Goal: Obtain resource: Obtain resource

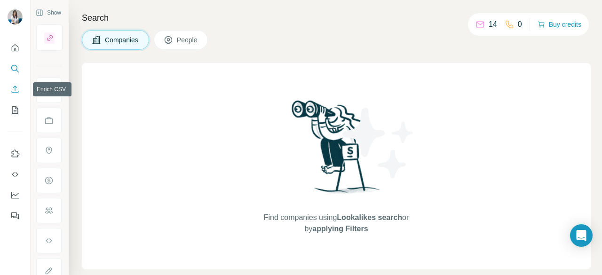
click at [13, 93] on icon "Enrich CSV" at bounding box center [14, 89] width 9 height 9
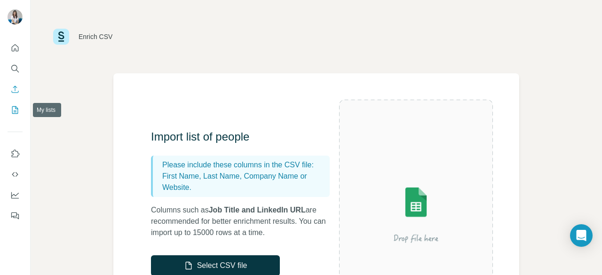
click at [16, 111] on icon "My lists" at bounding box center [14, 109] width 9 height 9
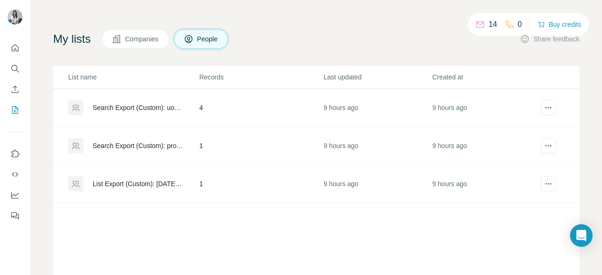
scroll to position [40, 0]
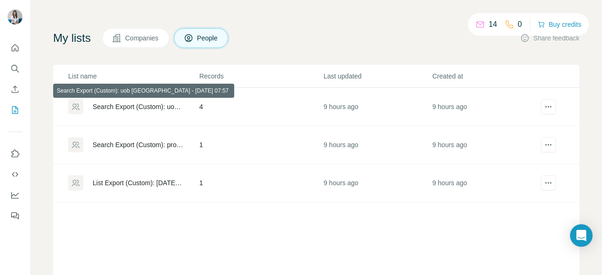
click at [153, 105] on div "Search Export (Custom): uob [GEOGRAPHIC_DATA] - [DATE] 07:57" at bounding box center [138, 106] width 91 height 9
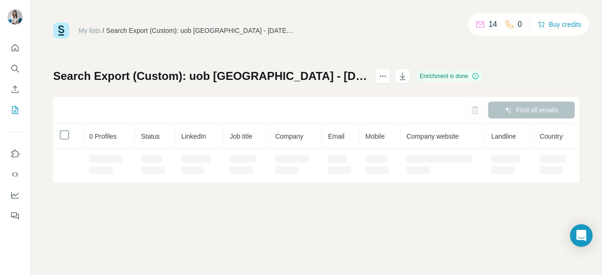
click at [153, 105] on div "Find all emails" at bounding box center [316, 110] width 527 height 27
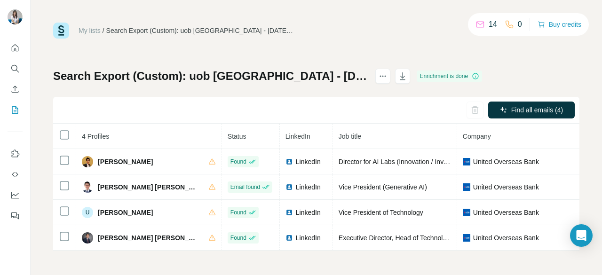
scroll to position [2, 0]
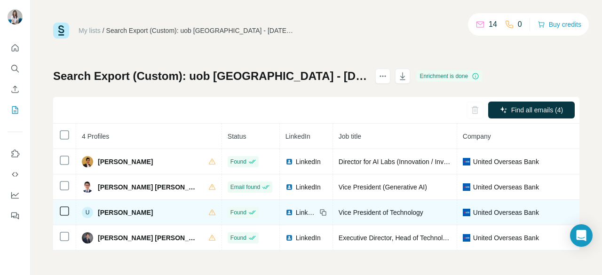
click at [320, 209] on icon at bounding box center [324, 213] width 8 height 8
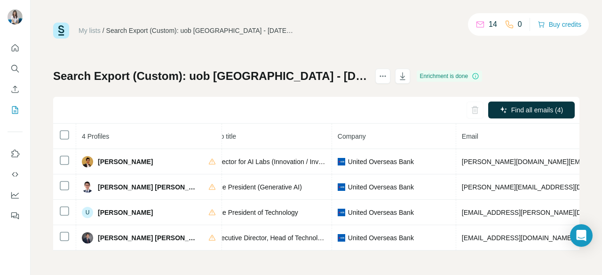
scroll to position [0, 148]
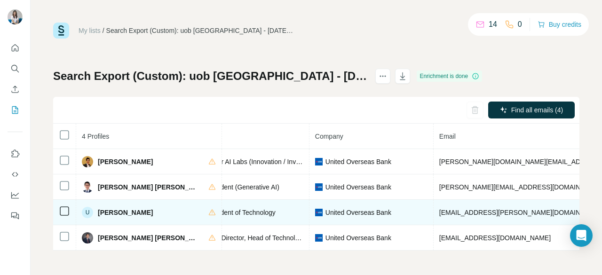
drag, startPoint x: 481, startPoint y: 209, endPoint x: 423, endPoint y: 216, distance: 58.3
click at [434, 216] on td "[EMAIL_ADDRESS][PERSON_NAME][DOMAIN_NAME]" at bounding box center [576, 212] width 285 height 25
drag, startPoint x: 392, startPoint y: 209, endPoint x: 483, endPoint y: 210, distance: 91.8
click at [483, 210] on td "[EMAIL_ADDRESS][PERSON_NAME][DOMAIN_NAME]" at bounding box center [576, 212] width 285 height 25
copy span "[EMAIL_ADDRESS][PERSON_NAME][DOMAIN_NAME]"
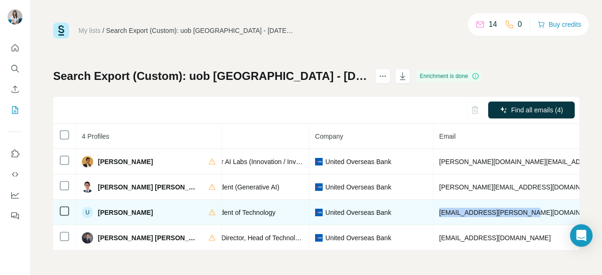
scroll to position [0, 129]
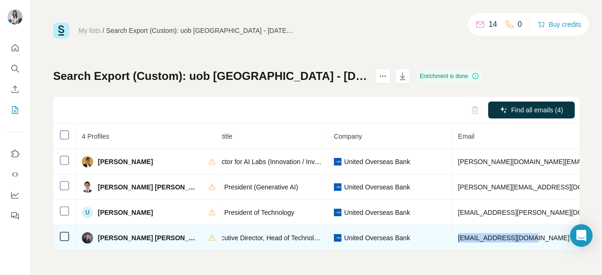
drag, startPoint x: 489, startPoint y: 235, endPoint x: 414, endPoint y: 235, distance: 75.8
click at [453, 235] on td "[EMAIL_ADDRESS][DOMAIN_NAME]" at bounding box center [595, 237] width 285 height 25
copy span "[EMAIL_ADDRESS][DOMAIN_NAME]"
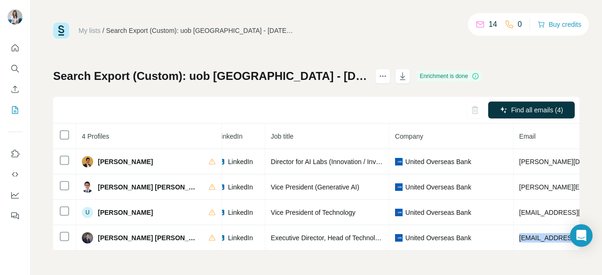
scroll to position [0, 67]
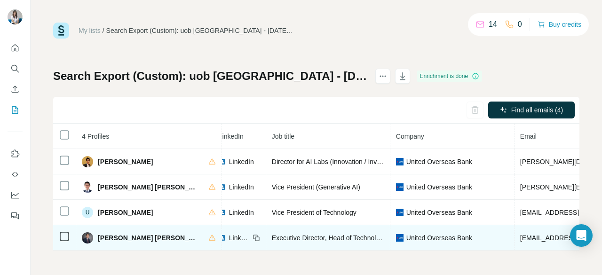
click at [253, 234] on icon at bounding box center [257, 238] width 8 height 8
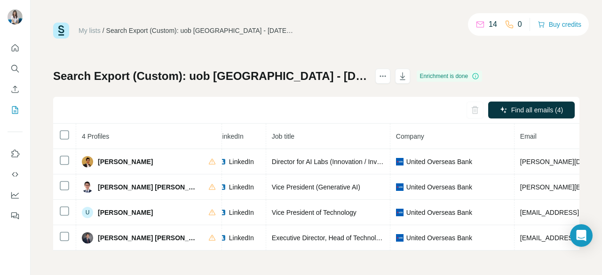
click at [86, 29] on link "My lists" at bounding box center [90, 31] width 22 height 8
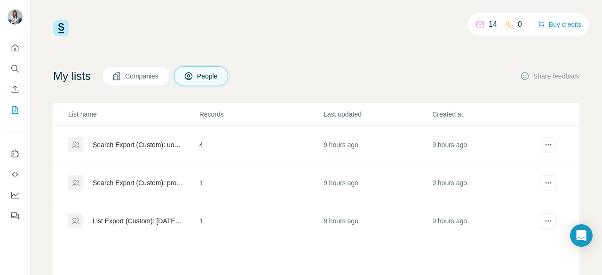
click at [136, 177] on div "Search Export (Custom): property guru [GEOGRAPHIC_DATA] - [DATE] 07:47" at bounding box center [133, 183] width 130 height 15
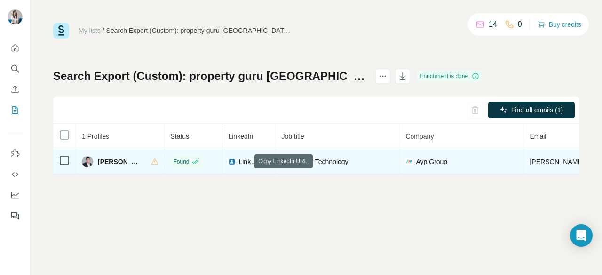
click at [263, 159] on icon at bounding box center [265, 161] width 4 height 4
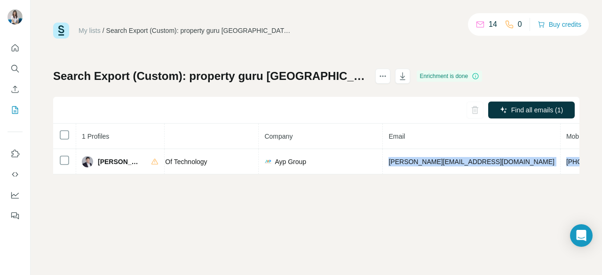
scroll to position [0, 231]
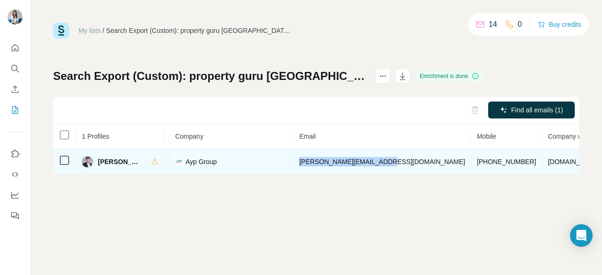
drag, startPoint x: 511, startPoint y: 163, endPoint x: 373, endPoint y: 161, distance: 138.4
click at [373, 161] on td "[PERSON_NAME][EMAIL_ADDRESS][DOMAIN_NAME]" at bounding box center [382, 161] width 177 height 25
copy span "[PERSON_NAME][EMAIL_ADDRESS][DOMAIN_NAME]"
drag, startPoint x: 424, startPoint y: 160, endPoint x: 378, endPoint y: 160, distance: 45.7
click at [472, 160] on td "[PHONE_NUMBER]" at bounding box center [507, 161] width 71 height 25
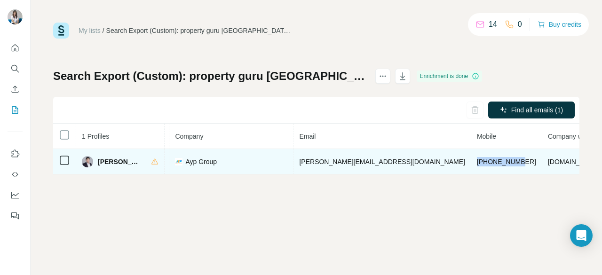
copy span "[PHONE_NUMBER]"
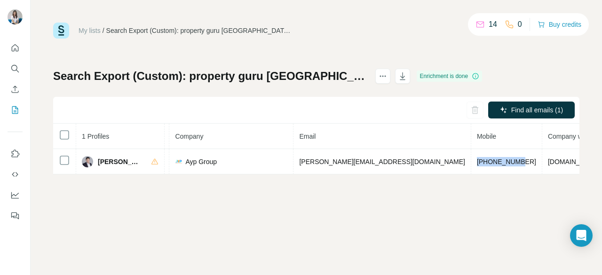
click at [90, 32] on link "My lists" at bounding box center [90, 31] width 22 height 8
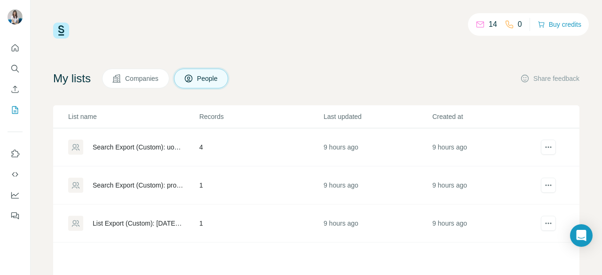
click at [153, 221] on div "List Export (Custom): [DATE] 07:43" at bounding box center [138, 223] width 91 height 9
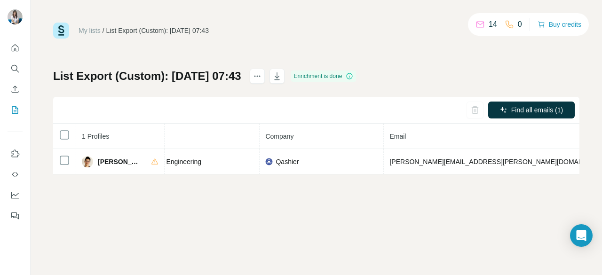
scroll to position [0, 141]
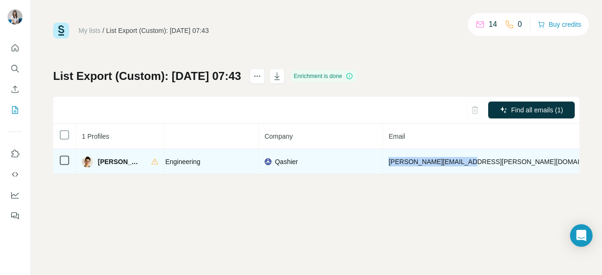
drag, startPoint x: 365, startPoint y: 162, endPoint x: 438, endPoint y: 167, distance: 72.6
click at [438, 167] on td "[PERSON_NAME][EMAIL_ADDRESS][PERSON_NAME][DOMAIN_NAME]" at bounding box center [499, 161] width 232 height 25
copy span "[PERSON_NAME][EMAIL_ADDRESS][PERSON_NAME][DOMAIN_NAME]"
drag, startPoint x: 489, startPoint y: 162, endPoint x: 449, endPoint y: 164, distance: 39.6
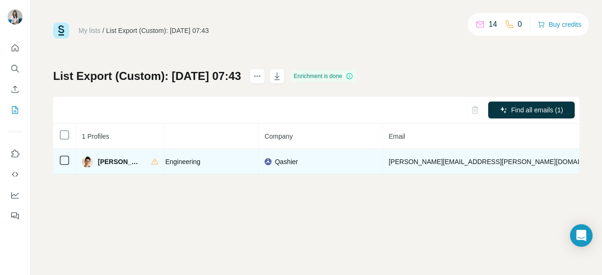
copy span "6786652639"
